Goal: Task Accomplishment & Management: Complete application form

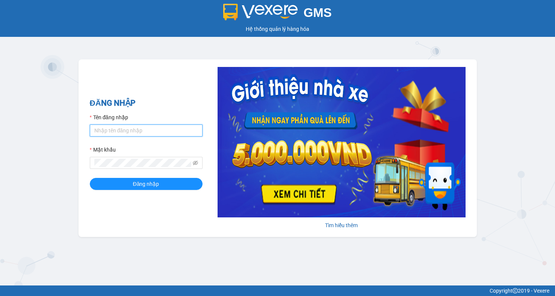
type input "minhsg.ttt"
click at [181, 128] on input "minhsg.ttt" at bounding box center [146, 130] width 113 height 12
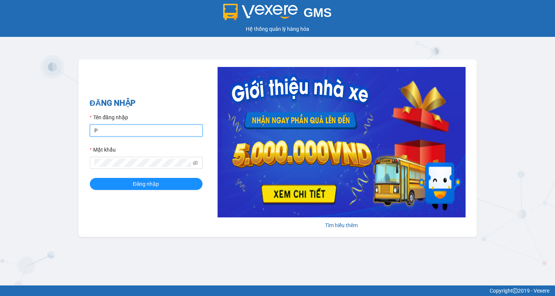
type input "phansgg.ttt"
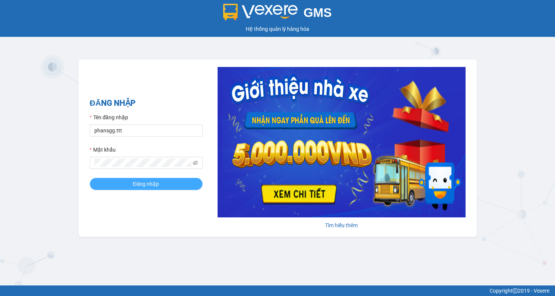
click at [171, 182] on button "Đăng nhập" at bounding box center [146, 184] width 113 height 12
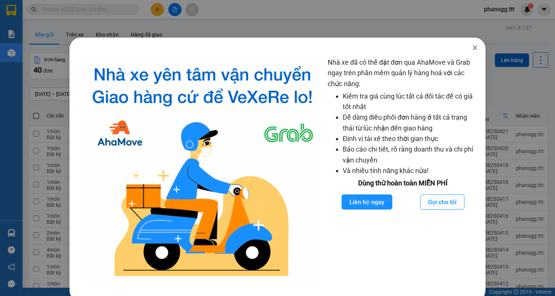
drag, startPoint x: 471, startPoint y: 49, endPoint x: 462, endPoint y: 48, distance: 9.1
click at [472, 48] on icon "close" at bounding box center [475, 48] width 6 height 6
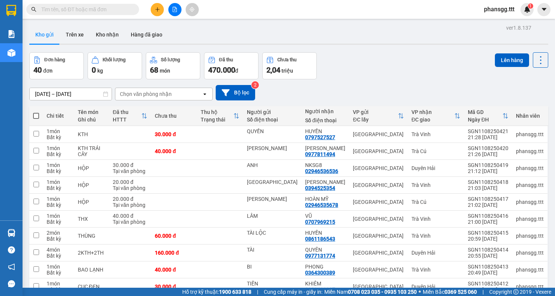
click at [113, 7] on input "text" at bounding box center [85, 9] width 89 height 8
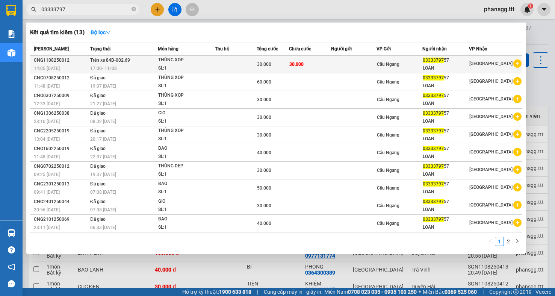
type input "03333797"
click at [113, 60] on span "Trên xe 84B-002.69" at bounding box center [110, 59] width 40 height 5
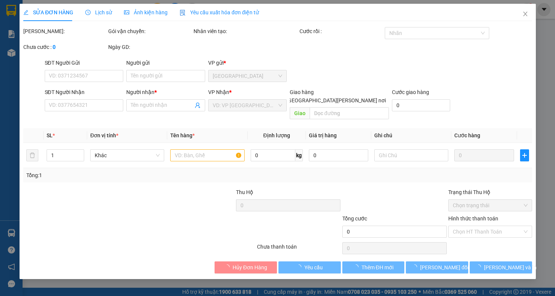
type input "0333379757"
type input "LOAN"
type input "30.000"
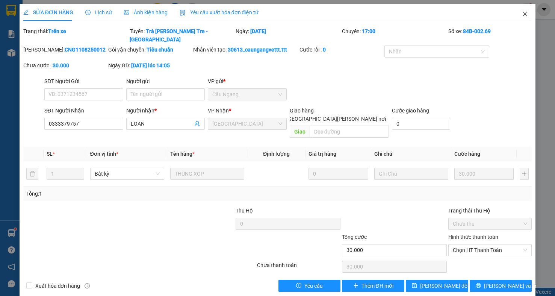
drag, startPoint x: 523, startPoint y: 14, endPoint x: 93, endPoint y: 12, distance: 430.3
click at [523, 13] on icon "close" at bounding box center [525, 14] width 6 height 6
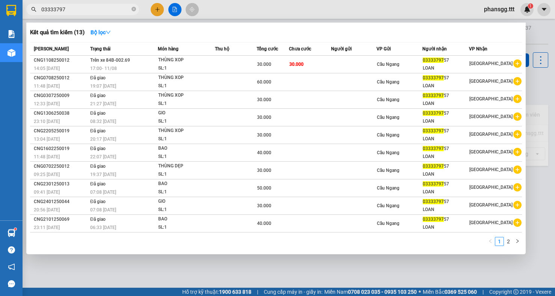
click at [99, 11] on input "03333797" at bounding box center [85, 9] width 89 height 8
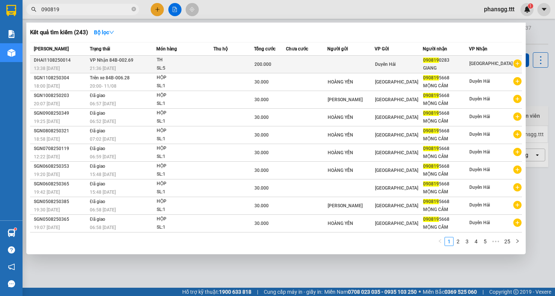
type input "090819"
click at [97, 57] on span "[PERSON_NAME] 84B-002.69" at bounding box center [112, 60] width 44 height 6
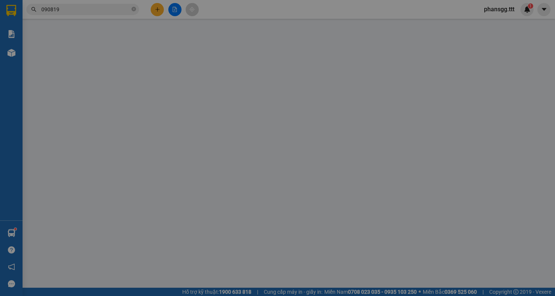
type input "0908190283"
type input "GIANG"
type input "200.000"
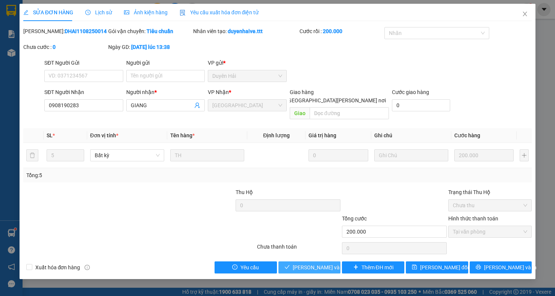
click at [317, 263] on span "[PERSON_NAME] và [PERSON_NAME] hàng" at bounding box center [343, 267] width 101 height 8
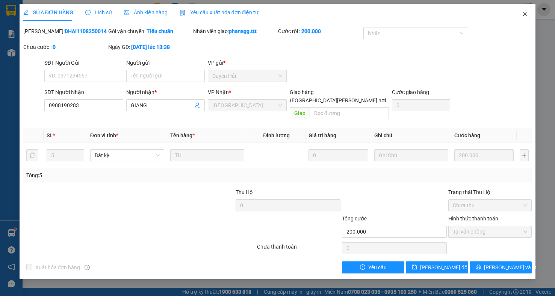
drag, startPoint x: 525, startPoint y: 13, endPoint x: 232, endPoint y: 18, distance: 292.6
click at [524, 13] on icon "close" at bounding box center [525, 14] width 6 height 6
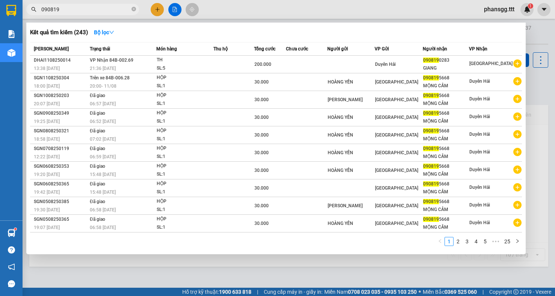
click at [121, 11] on input "090819" at bounding box center [85, 9] width 89 height 8
click at [121, 10] on input "090819" at bounding box center [85, 9] width 89 height 8
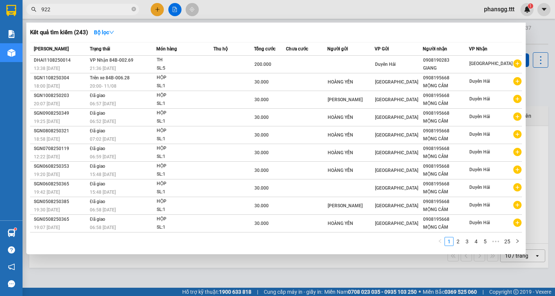
type input "9220"
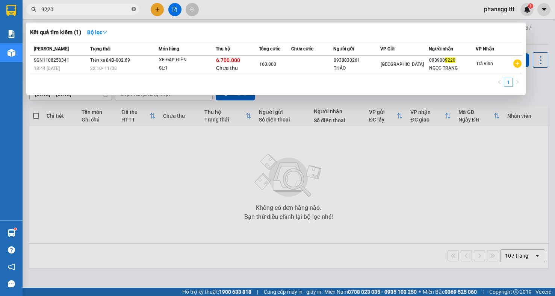
click at [134, 11] on icon "close-circle" at bounding box center [133, 9] width 5 height 5
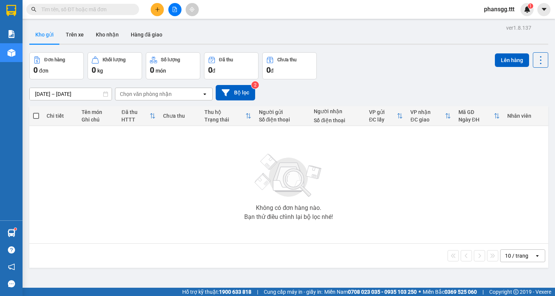
click at [119, 8] on input "text" at bounding box center [85, 9] width 89 height 8
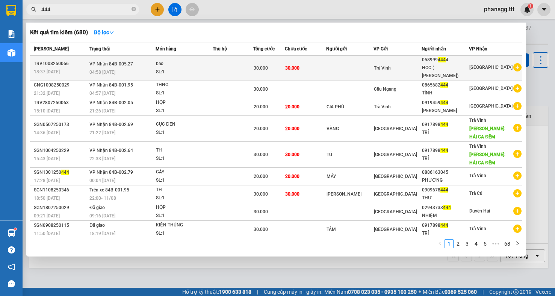
type input "444"
click at [125, 71] on div "04:58 [DATE]" at bounding box center [122, 72] width 66 height 8
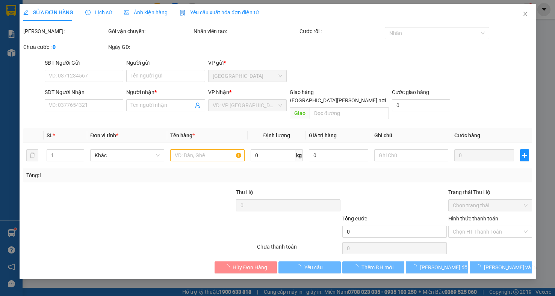
type input "0589994444"
type input "HỌC ( [PERSON_NAME])"
type input "30.000"
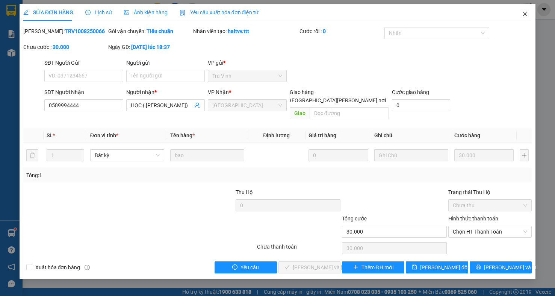
click at [527, 14] on icon "close" at bounding box center [525, 14] width 6 height 6
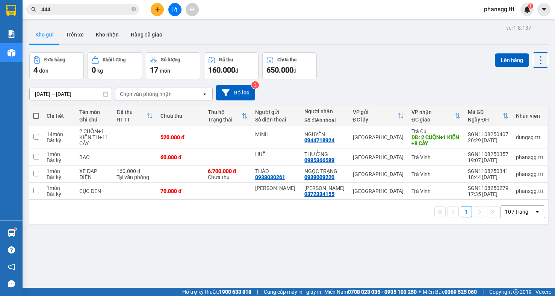
click at [106, 6] on input "444" at bounding box center [85, 9] width 89 height 8
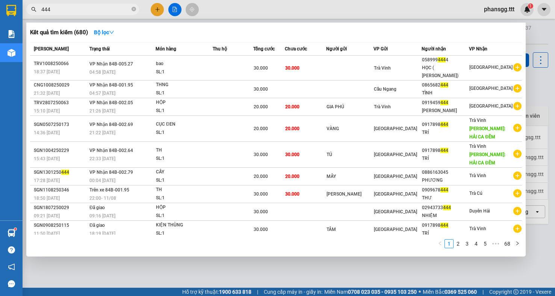
click at [106, 6] on input "444" at bounding box center [85, 9] width 89 height 8
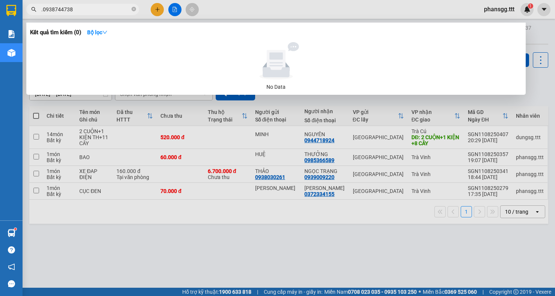
click at [41, 9] on input ".0938744738" at bounding box center [85, 9] width 89 height 8
click at [42, 10] on input ".0938744738" at bounding box center [85, 9] width 89 height 8
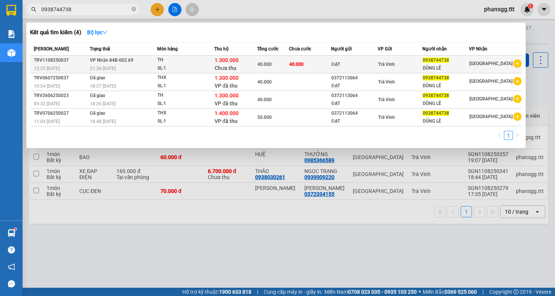
type input "0938744738"
click at [118, 68] on div "21:36 [DATE]" at bounding box center [123, 68] width 67 height 8
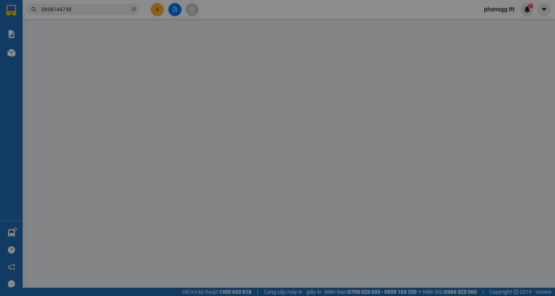
type input "ĐẠT"
type input "0938744738"
type input "DŨNG LÊ"
type input "1.300.000"
type input "40.000"
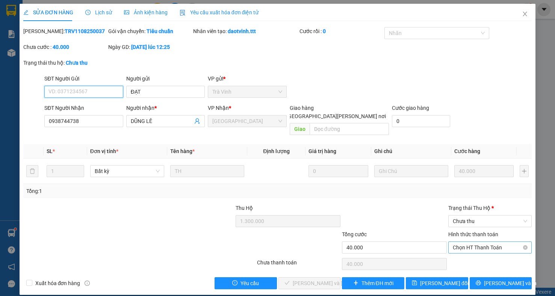
click at [488, 241] on span "Chọn HT Thanh Toán" at bounding box center [490, 246] width 74 height 11
click at [487, 253] on div "Tại văn phòng" at bounding box center [485, 254] width 74 height 8
type input "0"
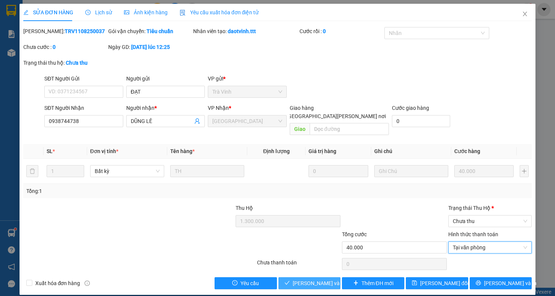
click at [317, 279] on span "[PERSON_NAME] và [PERSON_NAME] hàng" at bounding box center [343, 283] width 101 height 8
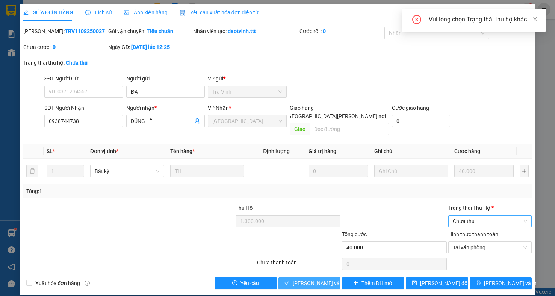
click at [458, 215] on span "Chưa thu" at bounding box center [490, 220] width 74 height 11
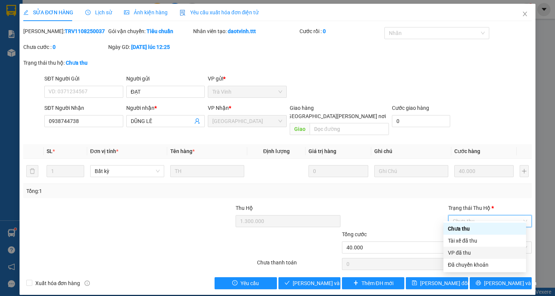
click at [451, 250] on div "VP đã thu" at bounding box center [485, 252] width 74 height 8
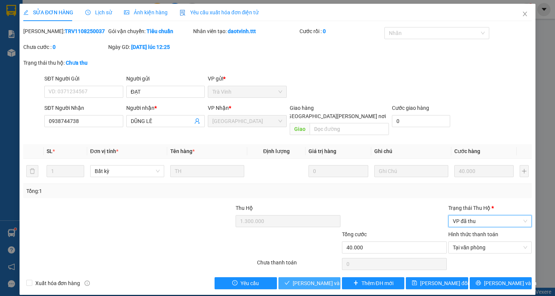
drag, startPoint x: 305, startPoint y: 272, endPoint x: 309, endPoint y: 268, distance: 6.1
click at [305, 279] on span "[PERSON_NAME] và [PERSON_NAME] hàng" at bounding box center [343, 283] width 101 height 8
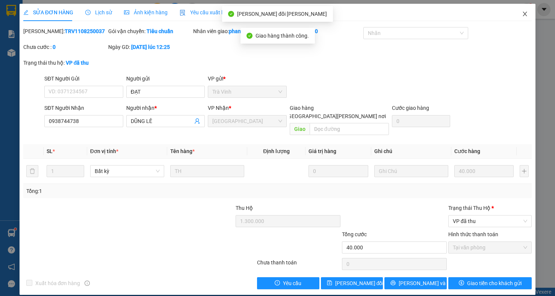
click at [522, 16] on icon "close" at bounding box center [525, 14] width 6 height 6
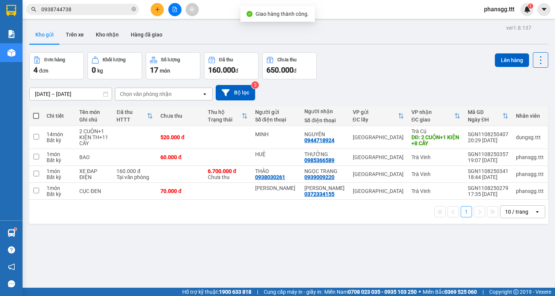
click at [67, 9] on input "0938744738" at bounding box center [85, 9] width 89 height 8
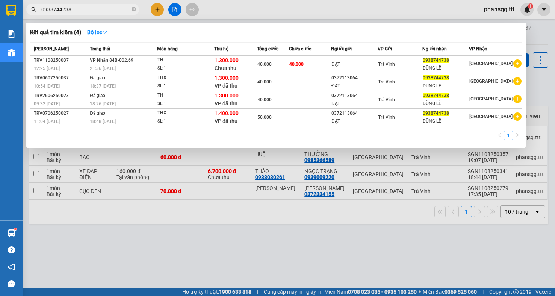
click at [68, 9] on input "0938744738" at bounding box center [85, 9] width 89 height 8
click at [70, 11] on input "0938744738" at bounding box center [85, 9] width 89 height 8
click at [69, 16] on div at bounding box center [277, 148] width 555 height 296
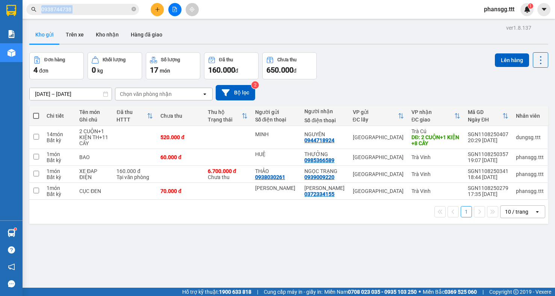
click at [69, 16] on div "Kết quả [PERSON_NAME] ( 4 ) Bộ lọc Mã ĐH Trạng thái Món hàng Thu hộ [PERSON_NAM…" at bounding box center [277, 9] width 555 height 19
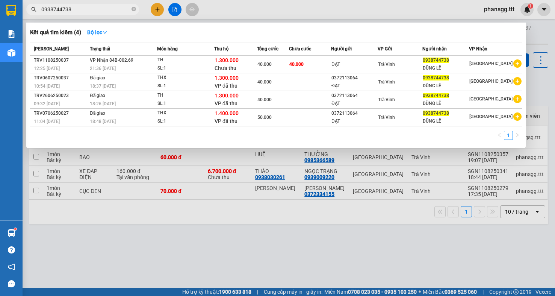
click at [69, 8] on input "0938744738" at bounding box center [85, 9] width 89 height 8
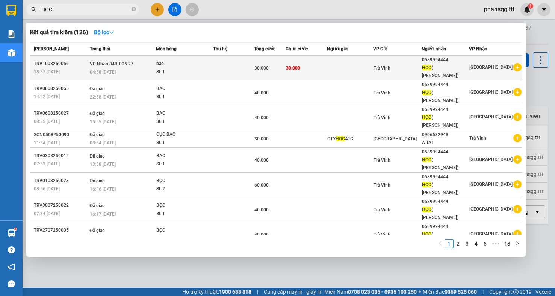
type input "HỌC"
click at [129, 68] on div "04:58 [DATE]" at bounding box center [123, 72] width 66 height 8
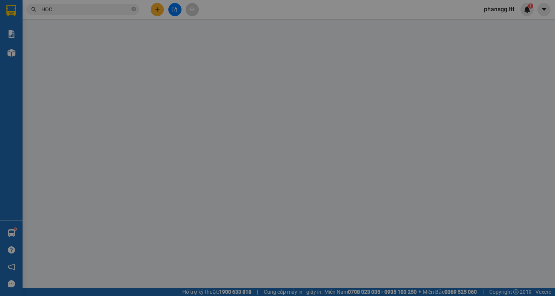
type input "0589994444"
type input "HỌC ( [PERSON_NAME])"
type input "30.000"
